Goal: Obtain resource: Download file/media

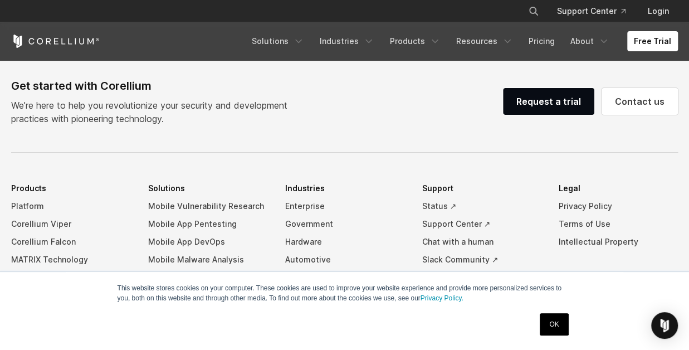
scroll to position [2503, 0]
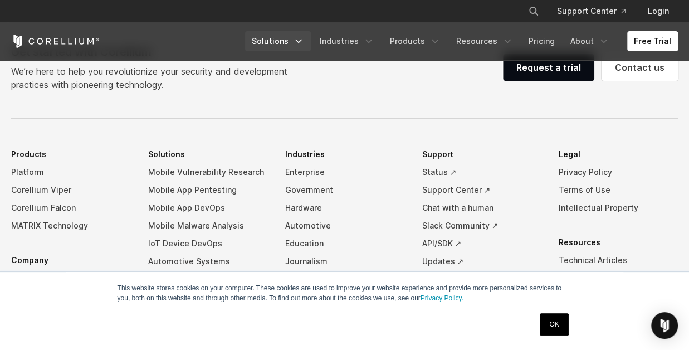
click at [304, 39] on icon "Navigation Menu" at bounding box center [298, 41] width 11 height 11
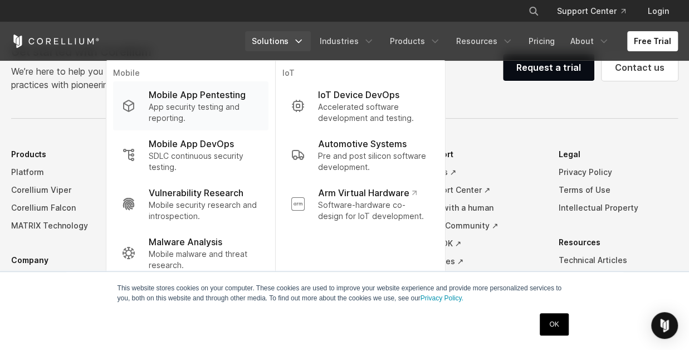
click at [218, 110] on p "App security testing and reporting." at bounding box center [204, 112] width 111 height 22
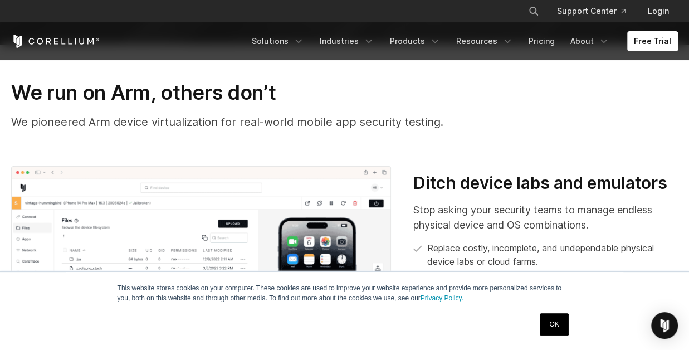
scroll to position [148, 0]
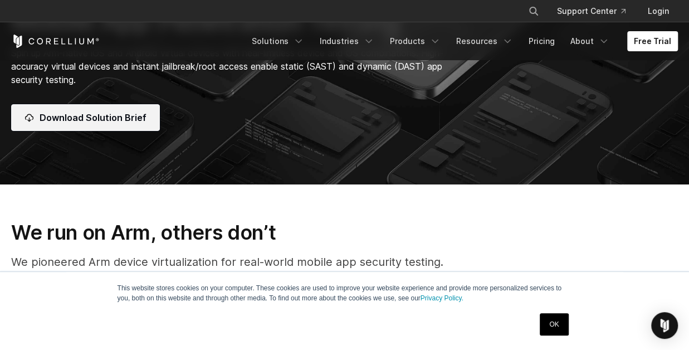
click at [145, 114] on link "Download Solution Brief" at bounding box center [85, 117] width 149 height 27
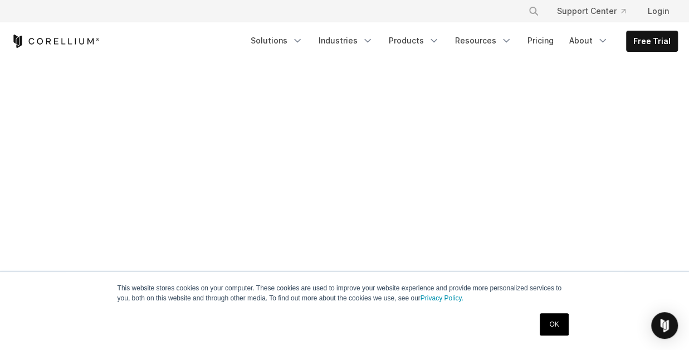
scroll to position [167, 0]
click at [551, 327] on link "OK" at bounding box center [553, 324] width 28 height 22
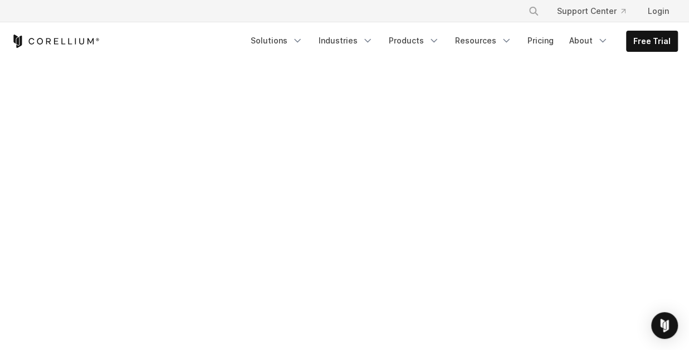
scroll to position [440, 0]
